Goal: Find specific page/section: Find specific page/section

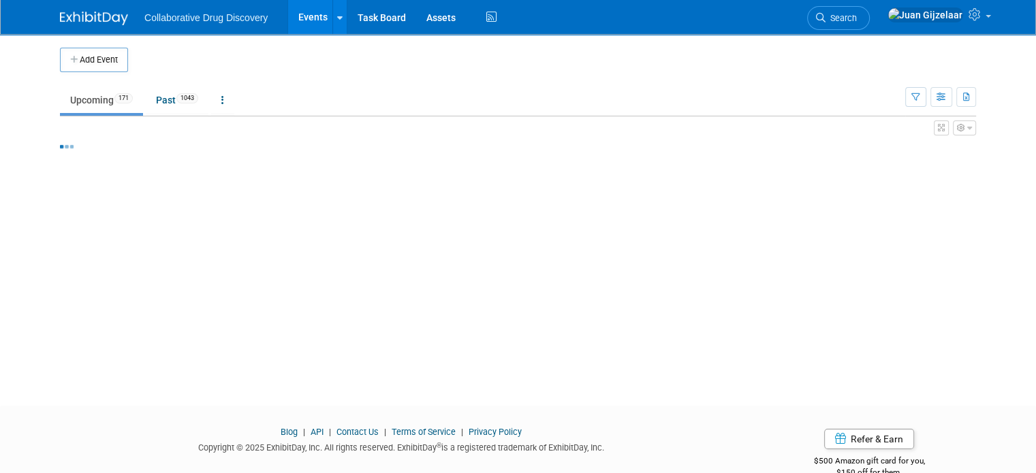
click at [89, 23] on img at bounding box center [94, 19] width 68 height 14
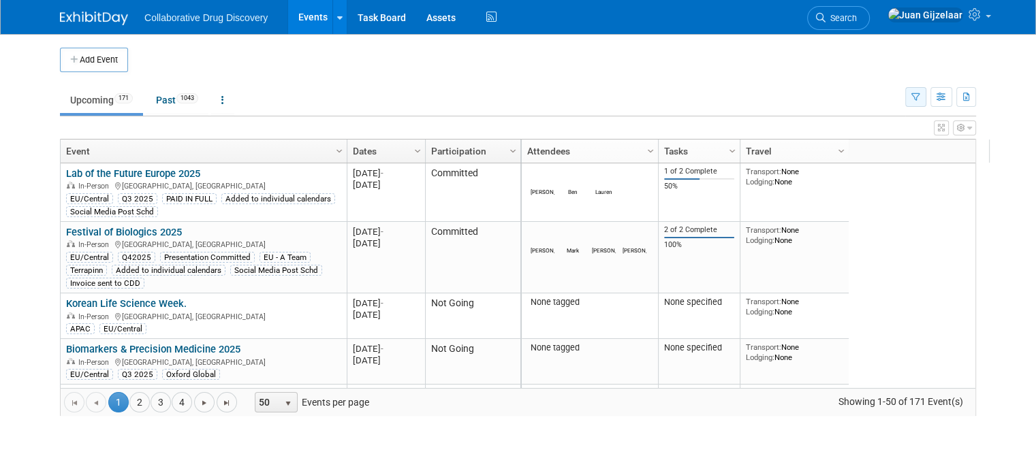
click at [920, 96] on icon "button" at bounding box center [915, 97] width 9 height 9
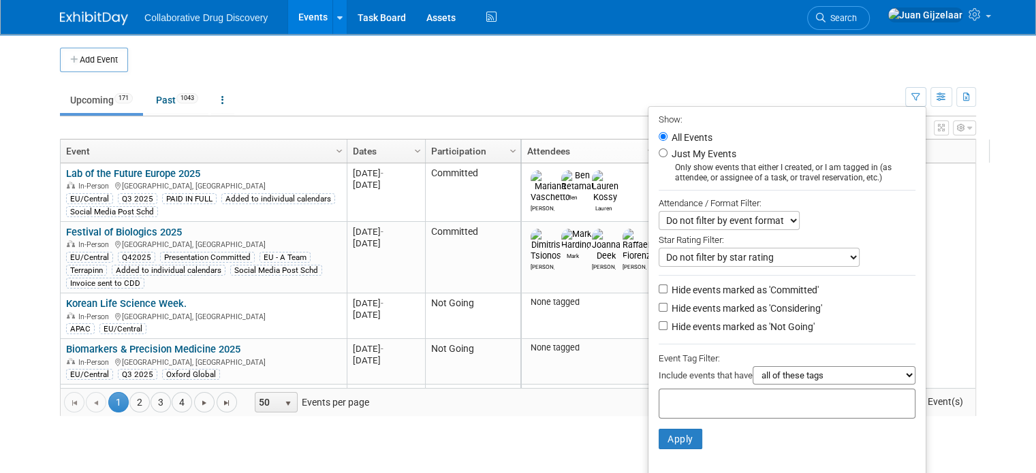
click at [757, 391] on div at bounding box center [787, 404] width 257 height 30
type input "can"
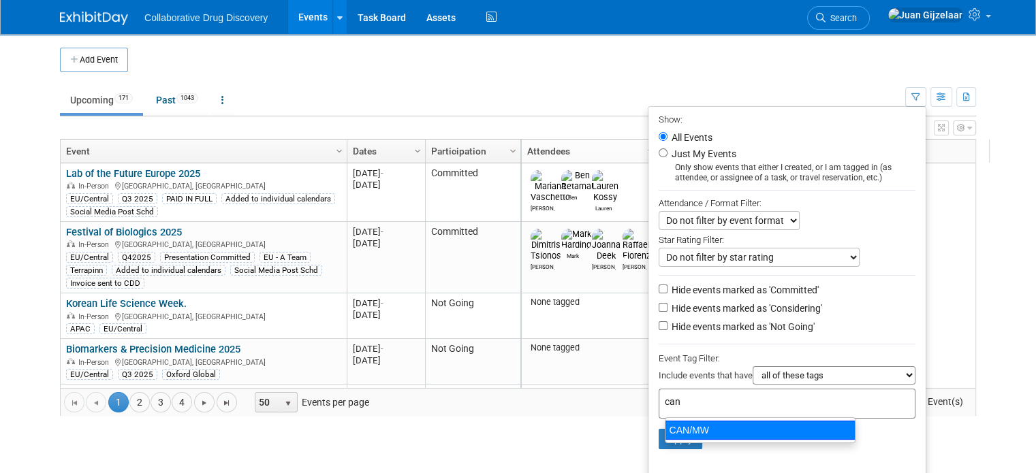
click at [719, 431] on div "CAN/MW" at bounding box center [760, 430] width 191 height 19
type input "CAN/MW"
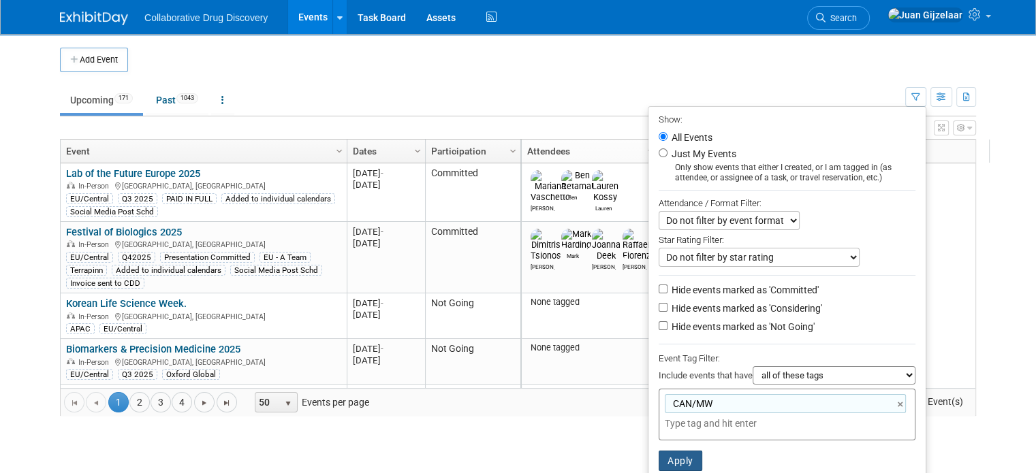
click at [687, 451] on button "Apply" at bounding box center [681, 461] width 44 height 20
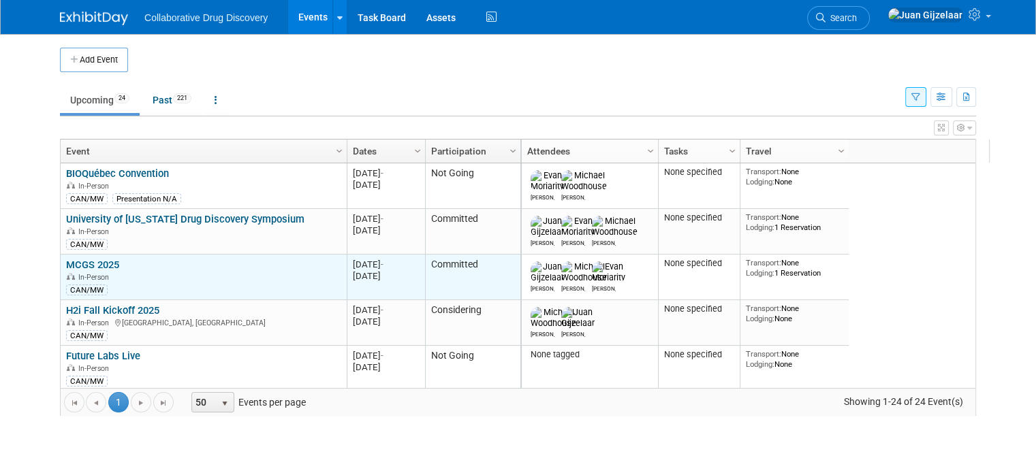
click at [92, 264] on link "MCGS 2025" at bounding box center [92, 265] width 53 height 12
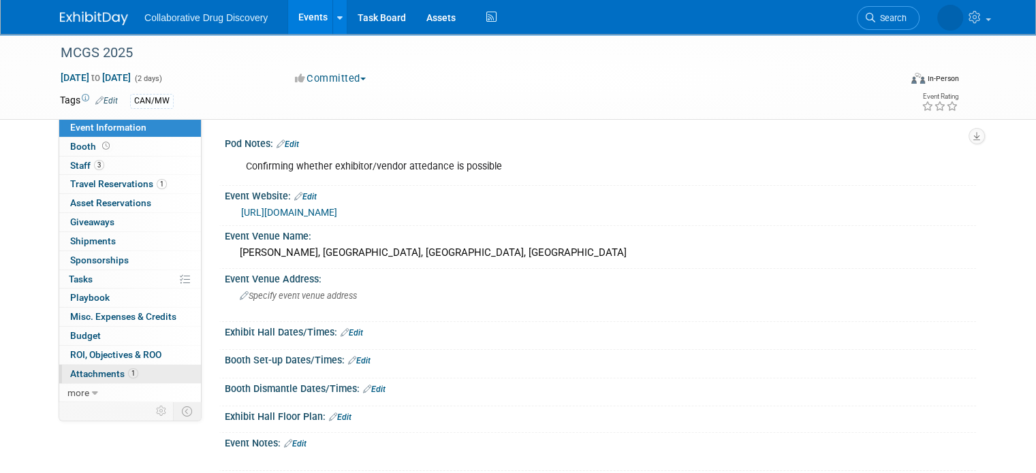
click at [101, 376] on span "Attachments 1" at bounding box center [104, 374] width 68 height 11
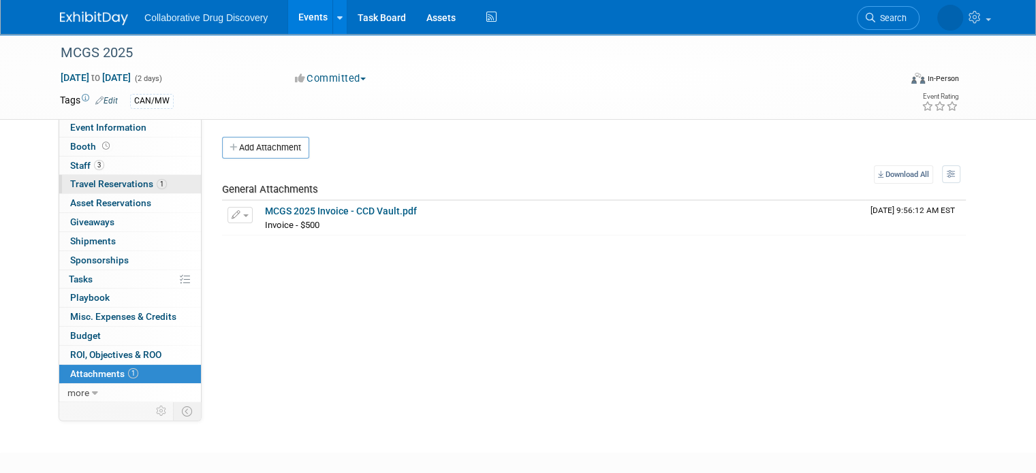
click at [124, 185] on span "Travel Reservations 1" at bounding box center [118, 183] width 97 height 11
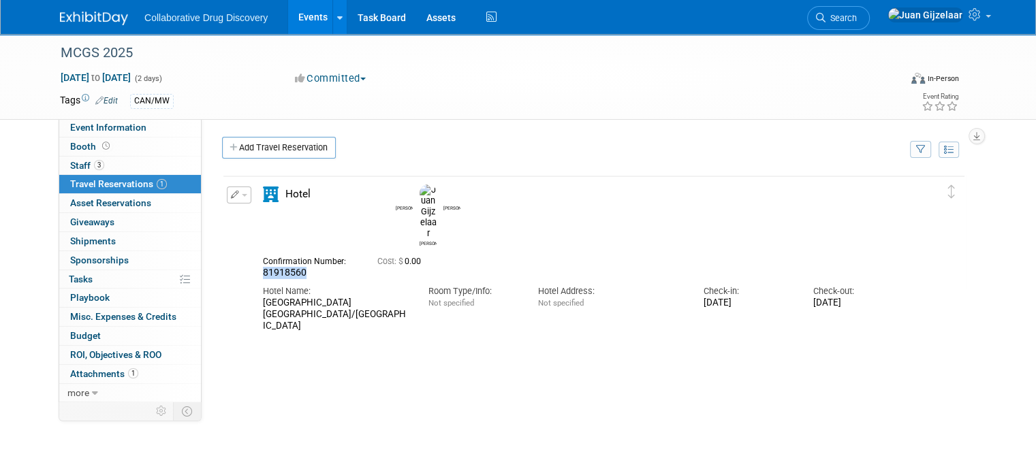
drag, startPoint x: 294, startPoint y: 235, endPoint x: 249, endPoint y: 233, distance: 44.3
click at [253, 253] on div "Confirmation Number: 81918560" at bounding box center [310, 266] width 114 height 27
copy span "81918560"
